Goal: Task Accomplishment & Management: Complete application form

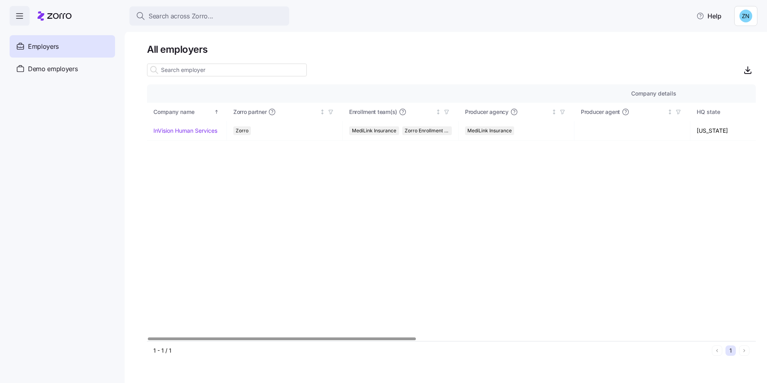
click at [214, 2] on div "Search across Zorro... Help" at bounding box center [383, 16] width 767 height 32
click at [219, 16] on div "Search across Zorro..." at bounding box center [209, 16] width 147 height 10
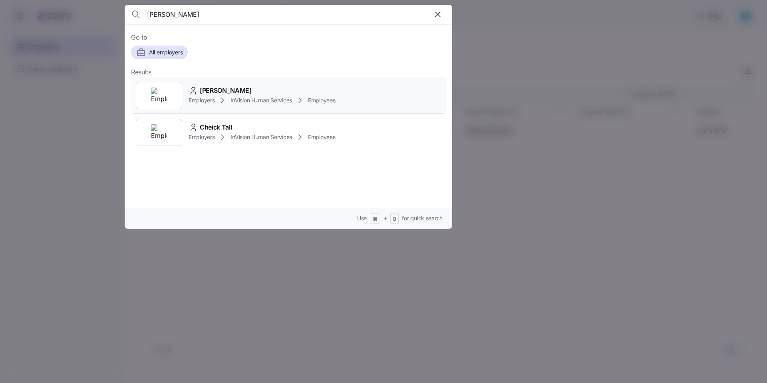
type input "tidball"
click at [235, 83] on div "Christopher Tidball Employers InVision Human Services Employees" at bounding box center [288, 95] width 315 height 37
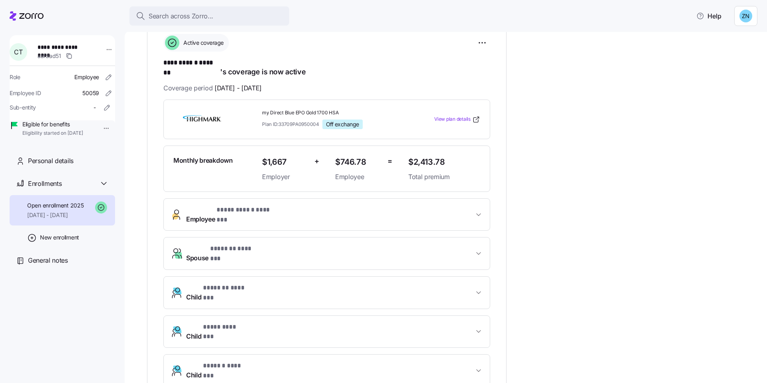
scroll to position [131, 0]
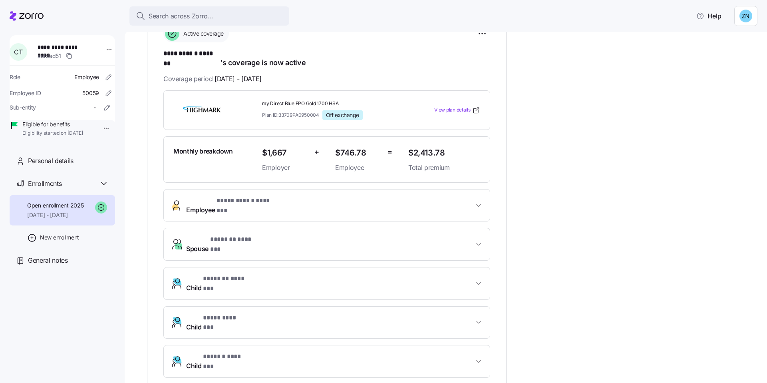
click at [295, 313] on span "Child * **** ******* *" at bounding box center [330, 322] width 288 height 19
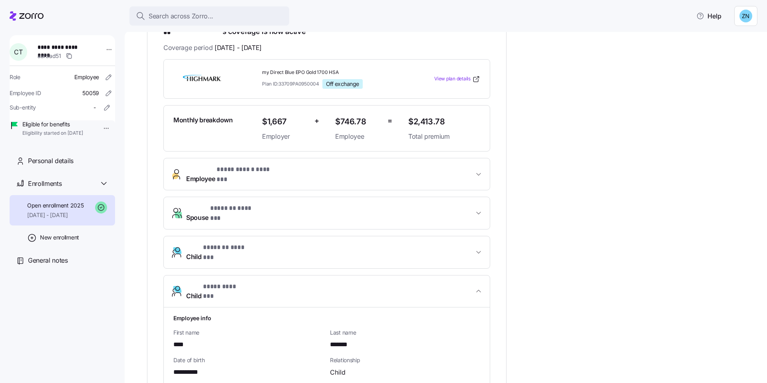
scroll to position [164, 0]
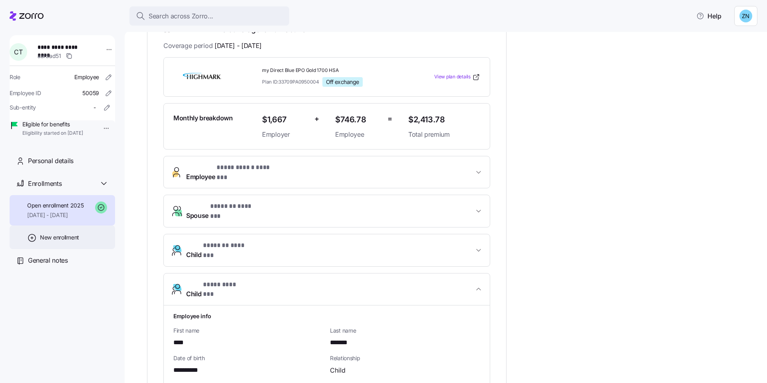
click at [82, 249] on div "New enrollment" at bounding box center [63, 237] width 106 height 24
type input "2025"
type input "Special"
type input "November 1, 2025"
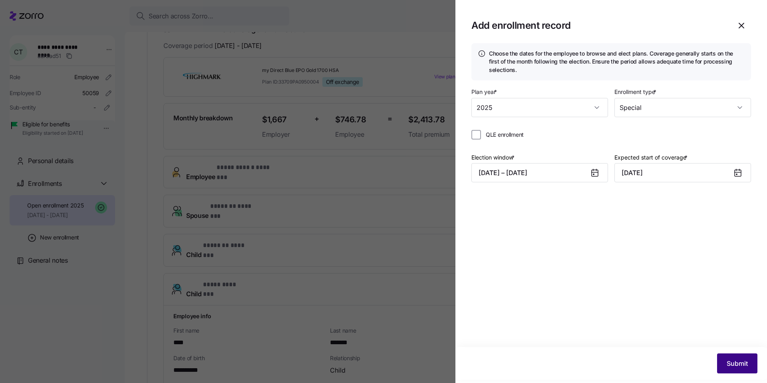
click at [753, 365] on button "Submit" at bounding box center [737, 363] width 40 height 20
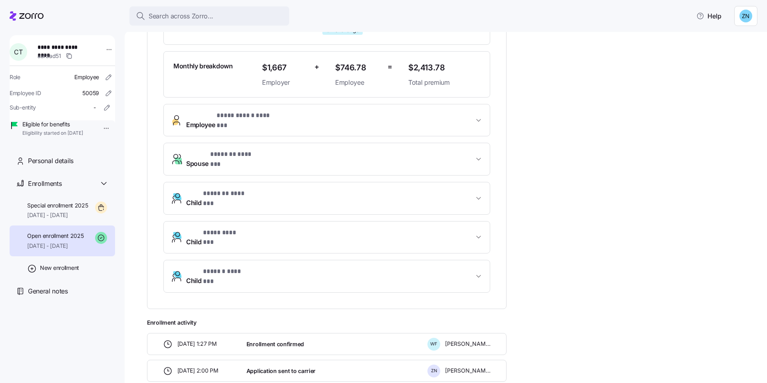
scroll to position [236, 0]
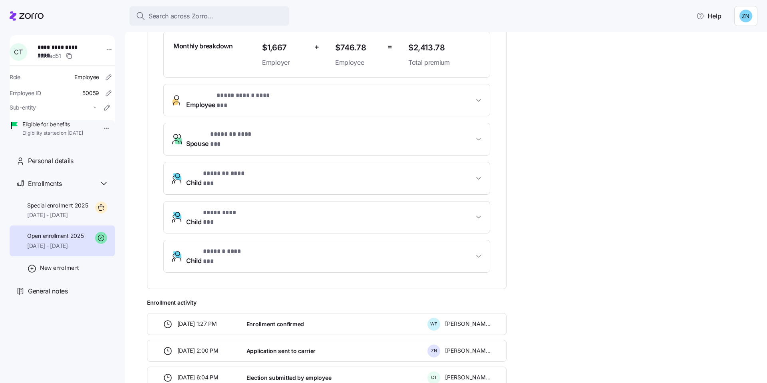
click at [304, 201] on button "Child * **** ******* *" at bounding box center [327, 217] width 326 height 32
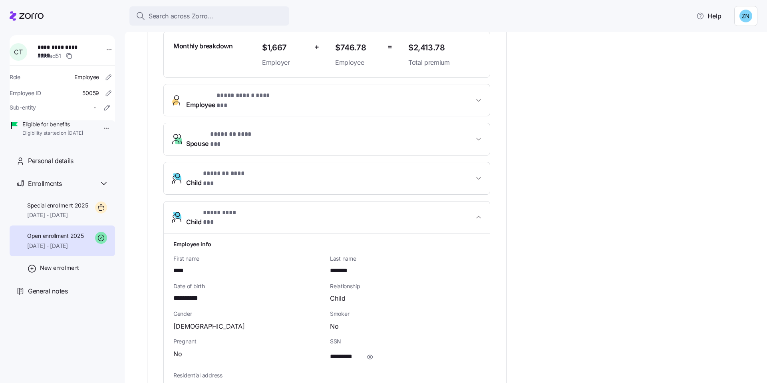
scroll to position [307, 0]
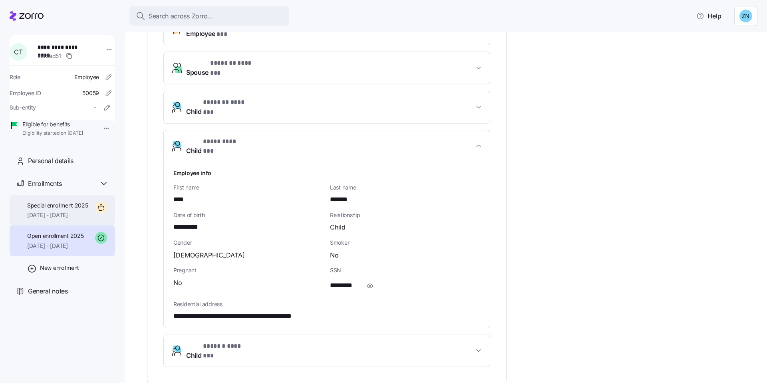
click at [68, 226] on div "Special enrollment 2025 11/01/2025 - 12/31/2025" at bounding box center [63, 210] width 106 height 31
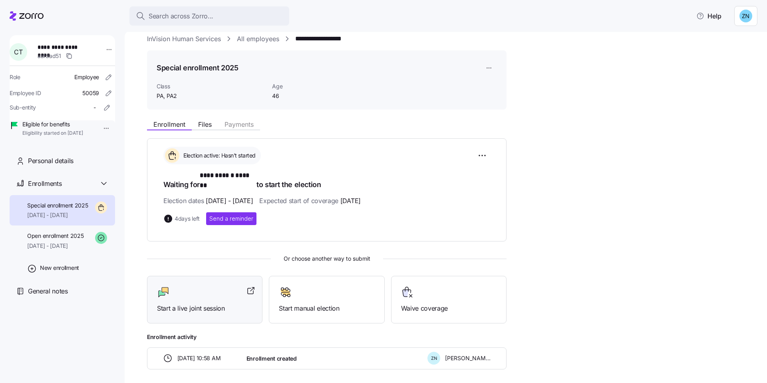
scroll to position [35, 0]
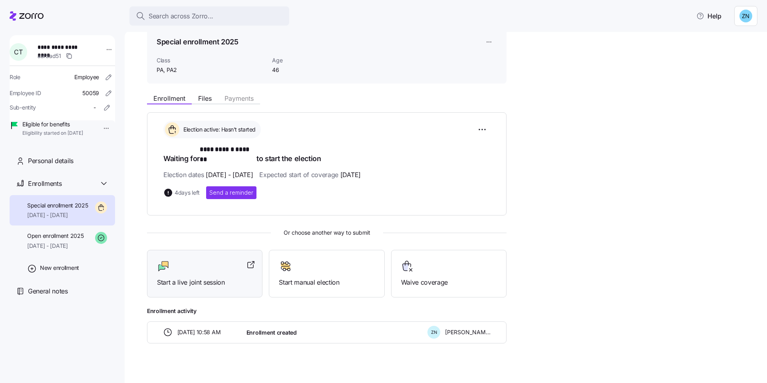
click at [205, 260] on div at bounding box center [205, 266] width 96 height 13
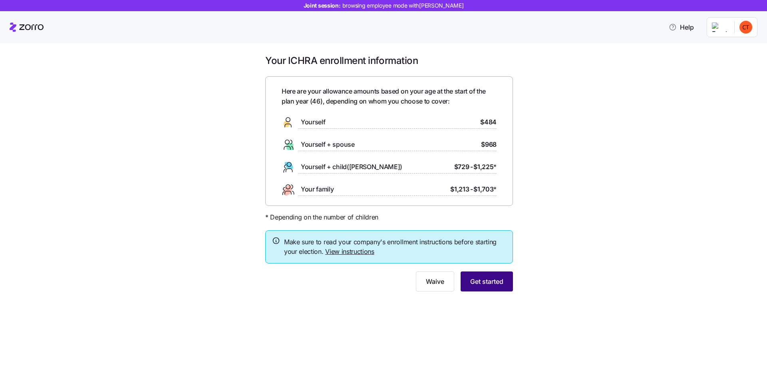
click at [492, 285] on span "Get started" at bounding box center [486, 282] width 33 height 10
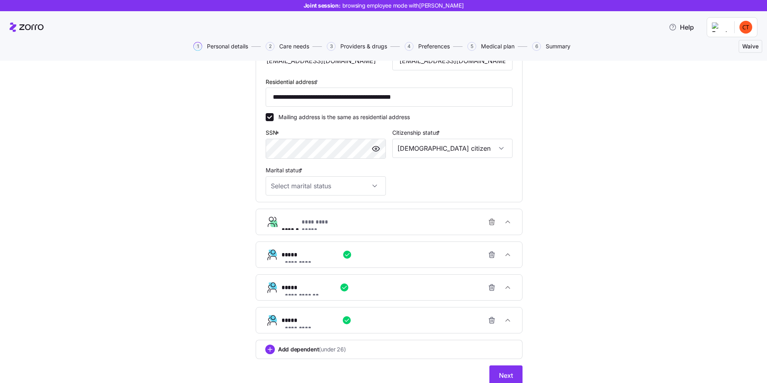
scroll to position [235, 0]
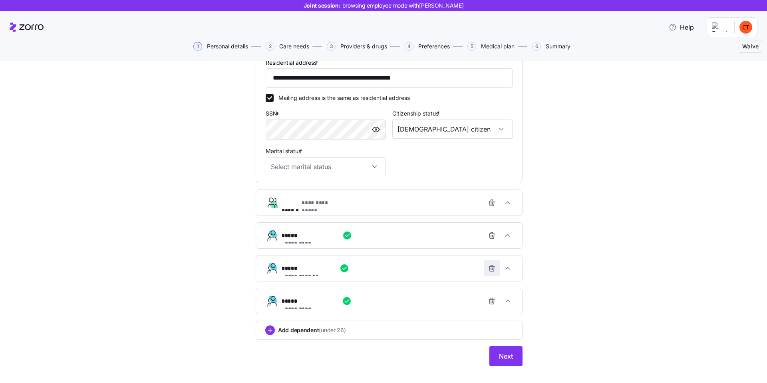
click at [491, 269] on icon "button" at bounding box center [491, 269] width 0 height 2
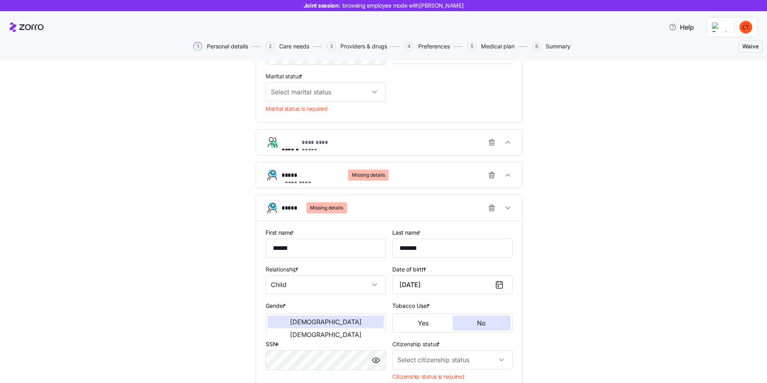
scroll to position [406, 0]
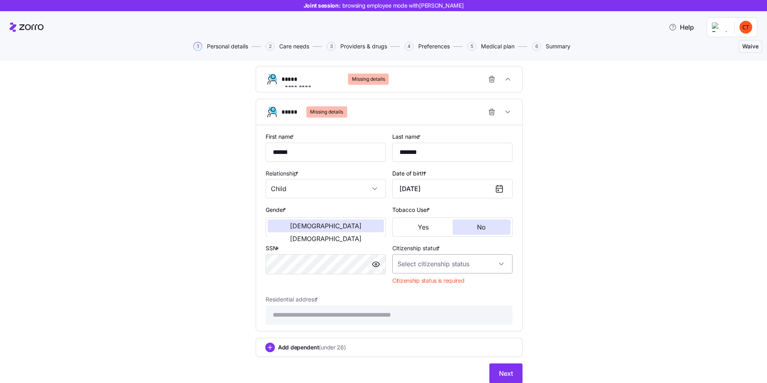
click at [450, 257] on input "Citizenship status *" at bounding box center [453, 263] width 120 height 19
click at [434, 289] on div "[DEMOGRAPHIC_DATA] citizen" at bounding box center [450, 288] width 114 height 17
type input "[DEMOGRAPHIC_DATA] citizen"
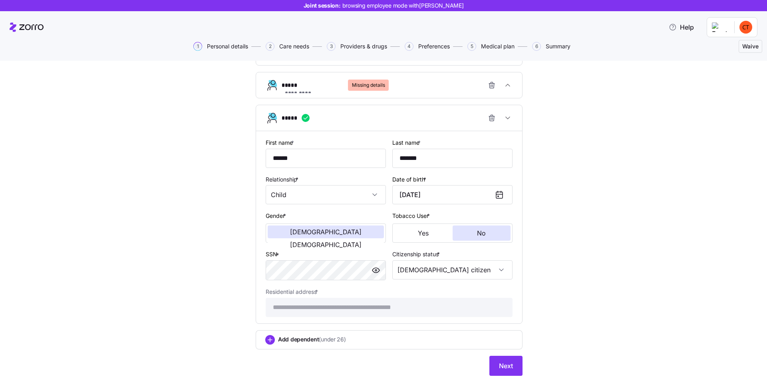
scroll to position [392, 0]
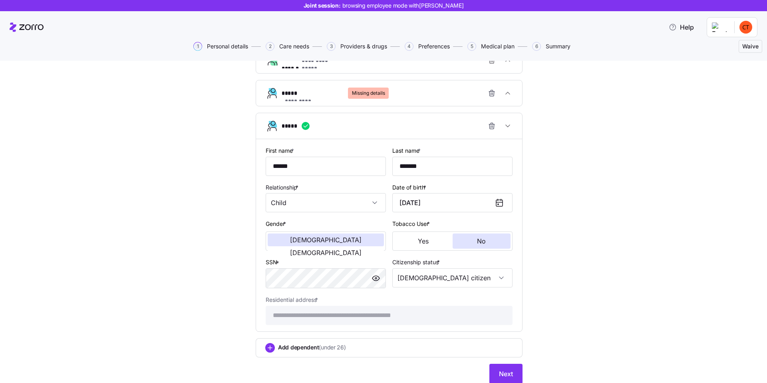
click at [435, 102] on button "**********" at bounding box center [389, 93] width 266 height 26
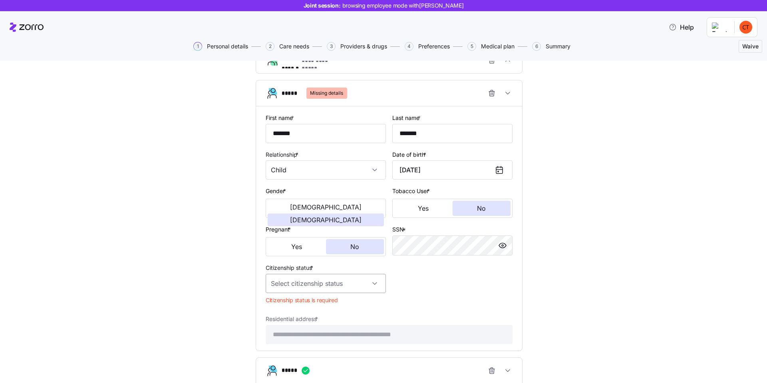
click at [357, 292] on input "Citizenship status *" at bounding box center [326, 283] width 120 height 19
click at [326, 303] on div "[DEMOGRAPHIC_DATA] citizen" at bounding box center [323, 307] width 114 height 17
type input "[DEMOGRAPHIC_DATA] citizen"
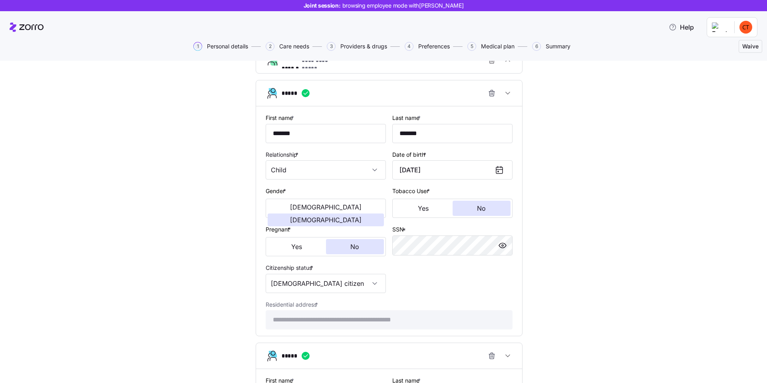
click at [621, 222] on div "**********" at bounding box center [389, 152] width 734 height 942
click at [452, 87] on div "*****" at bounding box center [392, 93] width 221 height 16
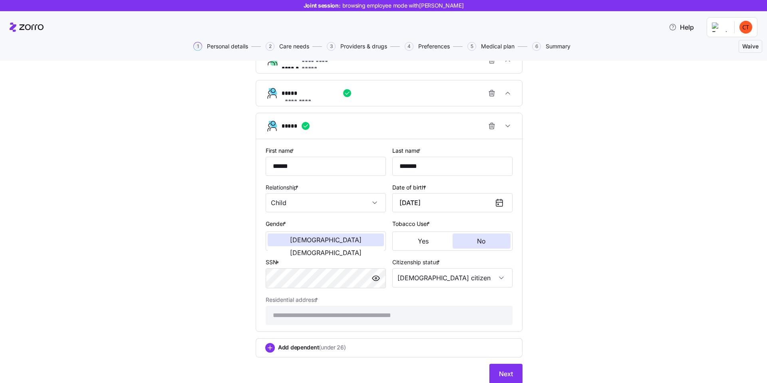
click at [395, 125] on div "*****" at bounding box center [392, 126] width 221 height 16
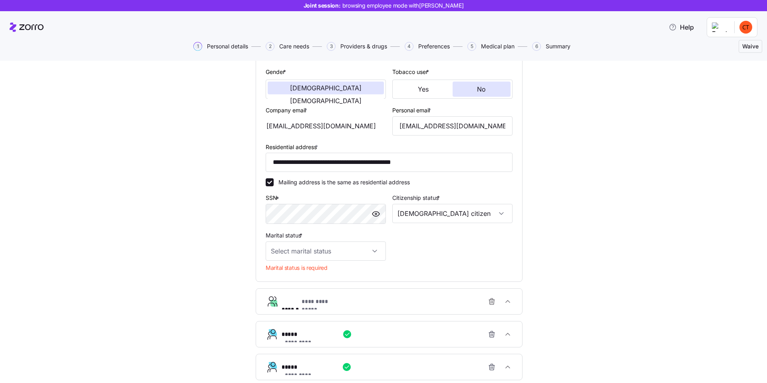
scroll to position [133, 0]
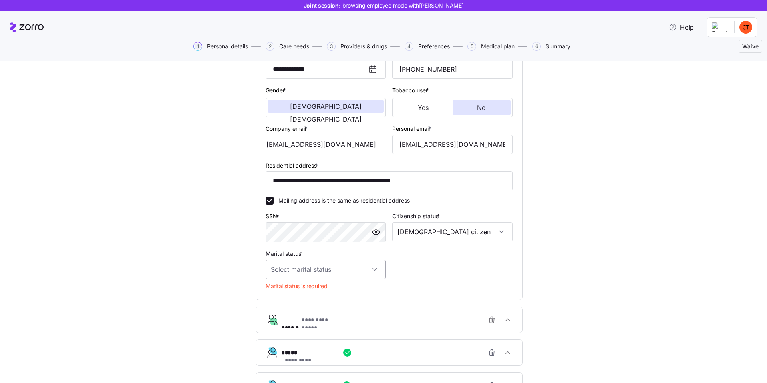
click at [336, 263] on input "Marital status *" at bounding box center [326, 269] width 120 height 19
click at [311, 308] on div "Married" at bounding box center [323, 310] width 114 height 17
type input "Married"
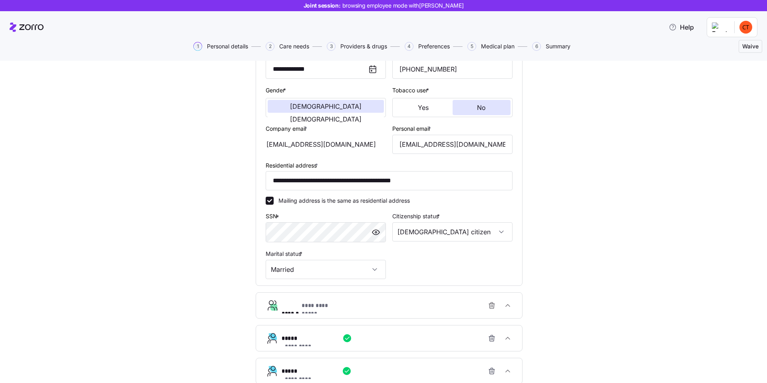
click at [639, 285] on div "**********" at bounding box center [389, 193] width 734 height 505
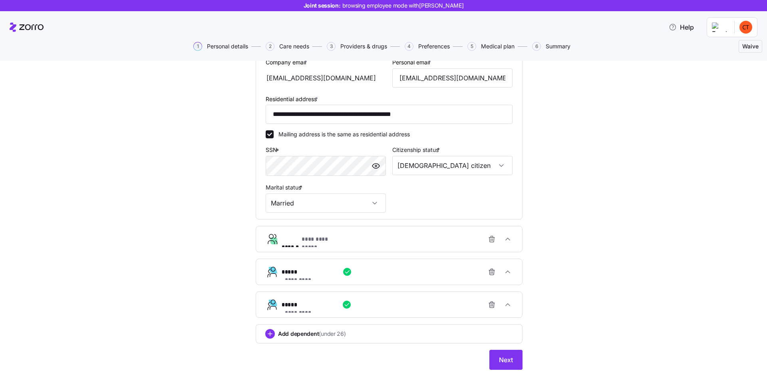
scroll to position [204, 0]
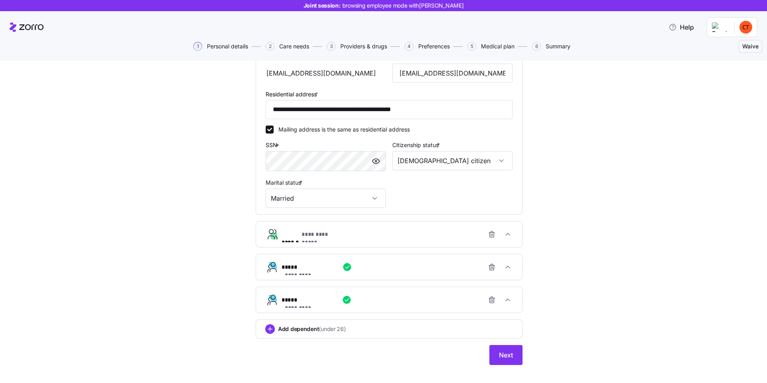
click at [403, 241] on div "**********" at bounding box center [392, 234] width 221 height 16
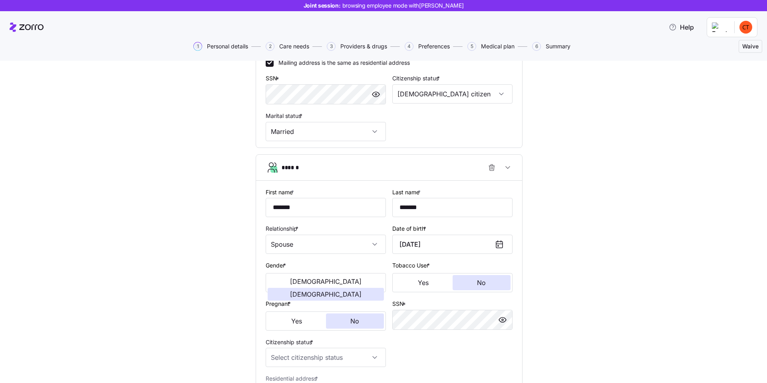
scroll to position [273, 0]
click at [351, 358] on input "Citizenship status *" at bounding box center [326, 355] width 120 height 19
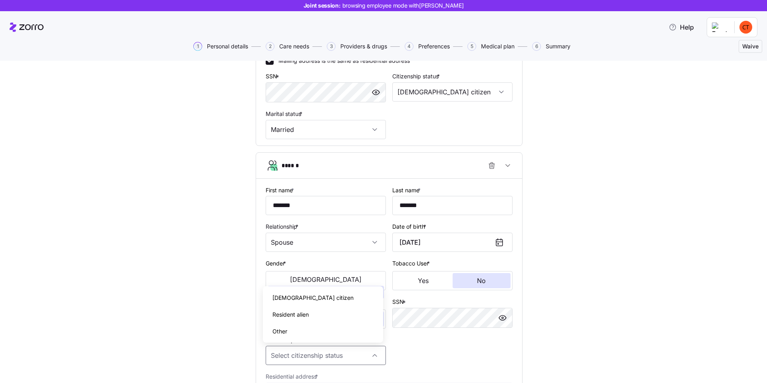
click at [343, 297] on div "[DEMOGRAPHIC_DATA] citizen" at bounding box center [323, 297] width 114 height 17
type input "[DEMOGRAPHIC_DATA] citizen"
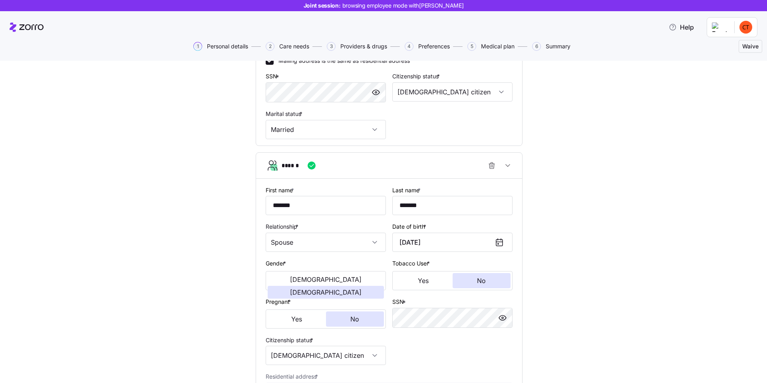
click at [726, 276] on div "**********" at bounding box center [389, 168] width 734 height 735
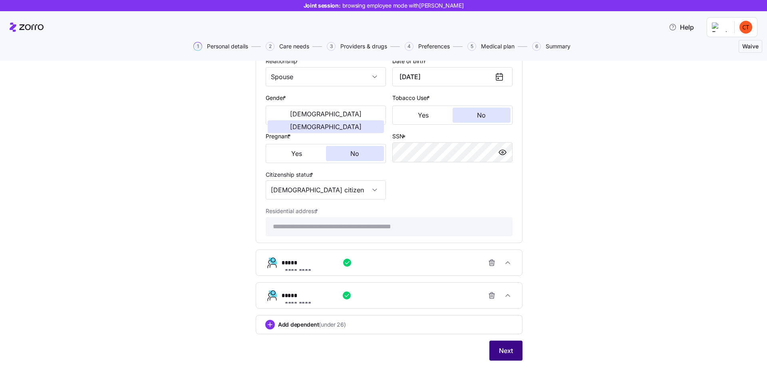
scroll to position [444, 0]
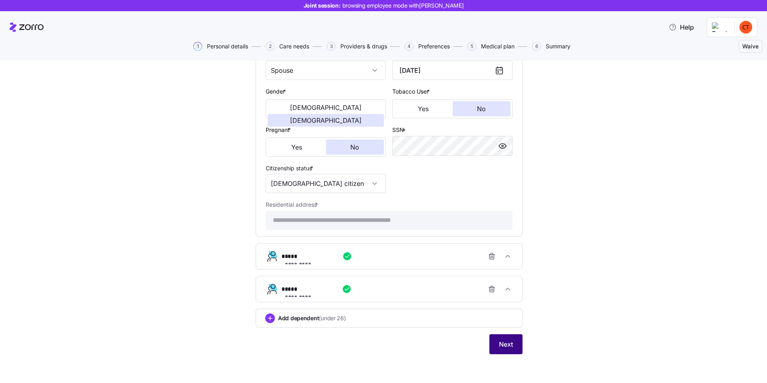
click at [510, 341] on span "Next" at bounding box center [506, 344] width 14 height 10
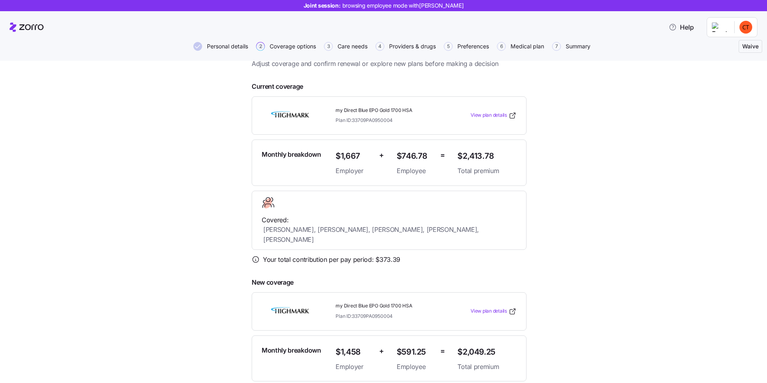
scroll to position [23, 0]
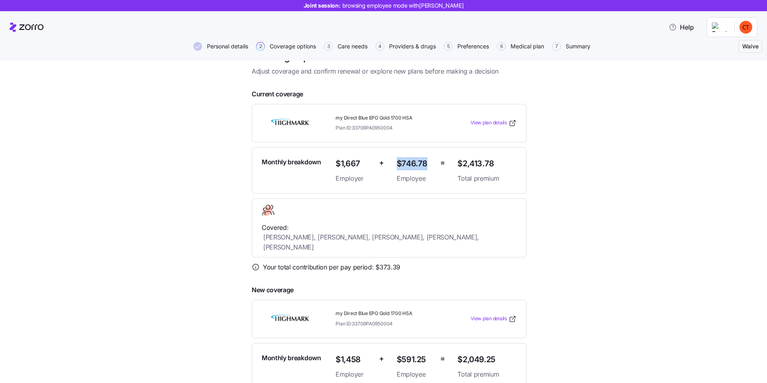
drag, startPoint x: 425, startPoint y: 163, endPoint x: 395, endPoint y: 165, distance: 30.0
click at [397, 165] on span "$746.78" at bounding box center [415, 163] width 37 height 13
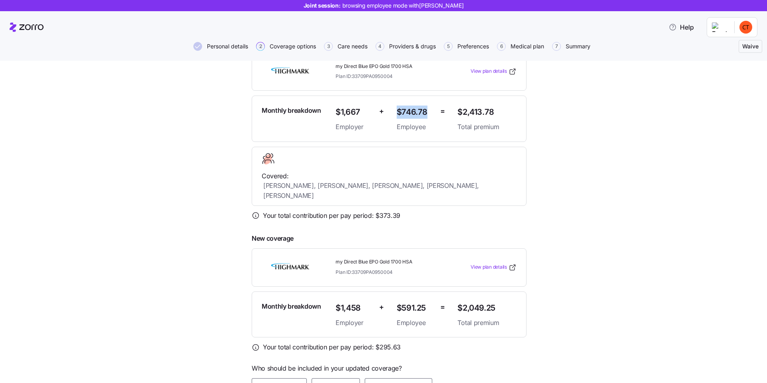
scroll to position [76, 0]
click at [411, 117] on div "$746.78 Employee" at bounding box center [415, 117] width 37 height 26
click at [411, 123] on span "Employee" at bounding box center [415, 126] width 37 height 10
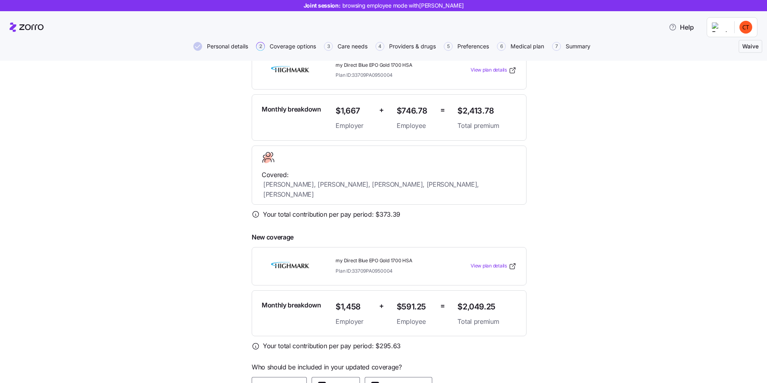
click at [458, 130] on span "Total premium" at bounding box center [487, 126] width 59 height 10
drag, startPoint x: 395, startPoint y: 111, endPoint x: 425, endPoint y: 112, distance: 29.6
click at [425, 112] on span "$746.78" at bounding box center [415, 110] width 37 height 13
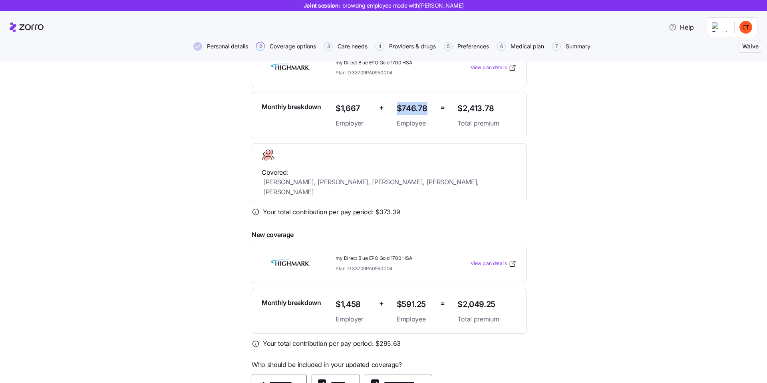
scroll to position [79, 0]
click at [397, 297] on span "$591.25" at bounding box center [415, 303] width 37 height 13
drag, startPoint x: 393, startPoint y: 266, endPoint x: 422, endPoint y: 267, distance: 28.8
click at [422, 297] on span "$591.25" at bounding box center [415, 303] width 37 height 13
click at [602, 119] on div "**********" at bounding box center [389, 230] width 734 height 470
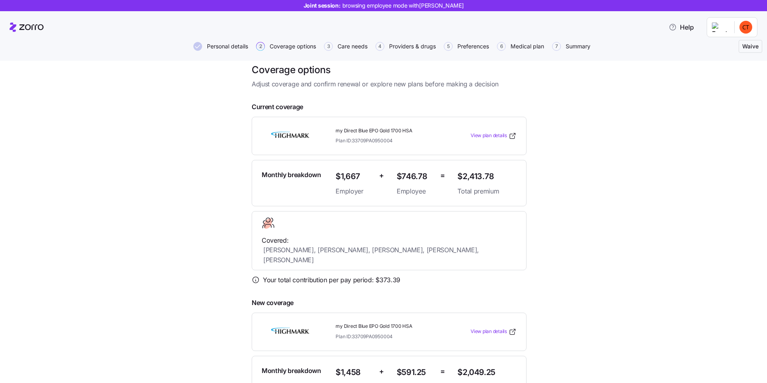
scroll to position [11, 0]
click at [587, 120] on div "**********" at bounding box center [389, 297] width 734 height 470
click at [485, 174] on span "$2,413.78" at bounding box center [487, 175] width 59 height 13
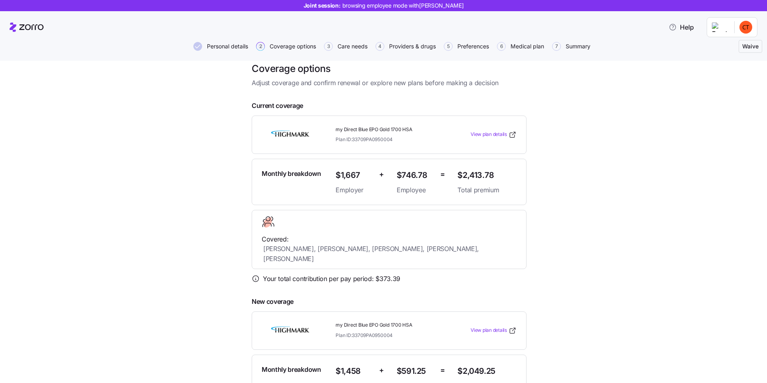
click at [594, 183] on div "**********" at bounding box center [389, 297] width 734 height 470
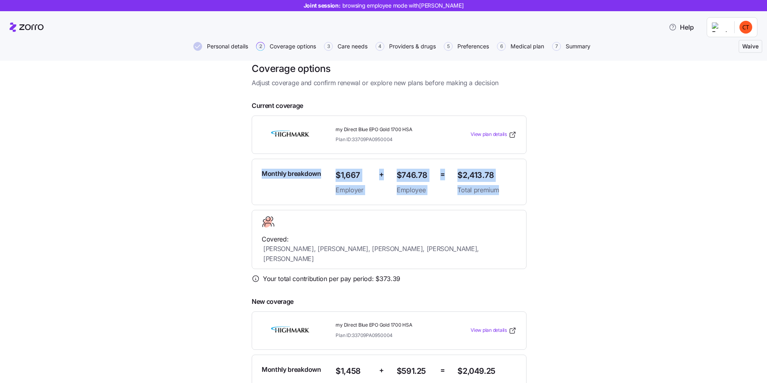
drag, startPoint x: 506, startPoint y: 190, endPoint x: 256, endPoint y: 174, distance: 250.3
click at [256, 174] on div "Monthly breakdown $1,667 Employer + $746.78 Employee = $2,413.78 Total premium" at bounding box center [389, 182] width 275 height 46
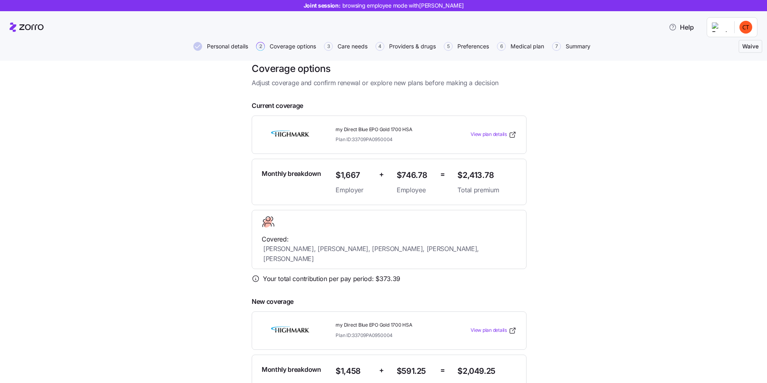
click at [270, 170] on span "Monthly breakdown" at bounding box center [292, 174] width 60 height 10
drag, startPoint x: 259, startPoint y: 173, endPoint x: 550, endPoint y: 179, distance: 291.1
click at [538, 179] on div "**********" at bounding box center [389, 297] width 734 height 470
click at [599, 185] on div "**********" at bounding box center [389, 297] width 734 height 470
